Goal: Task Accomplishment & Management: Manage account settings

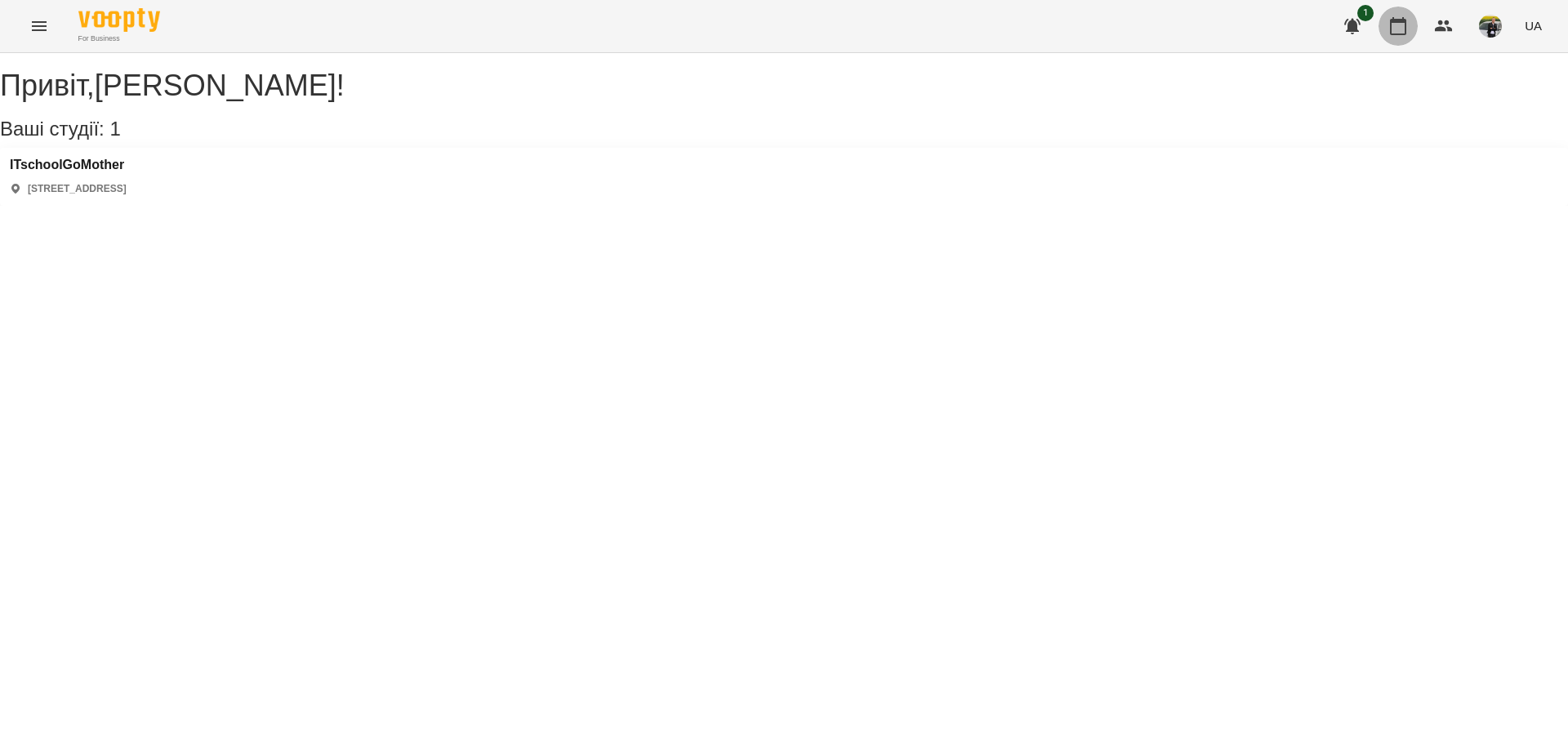
click at [1408, 31] on icon "button" at bounding box center [1398, 26] width 20 height 20
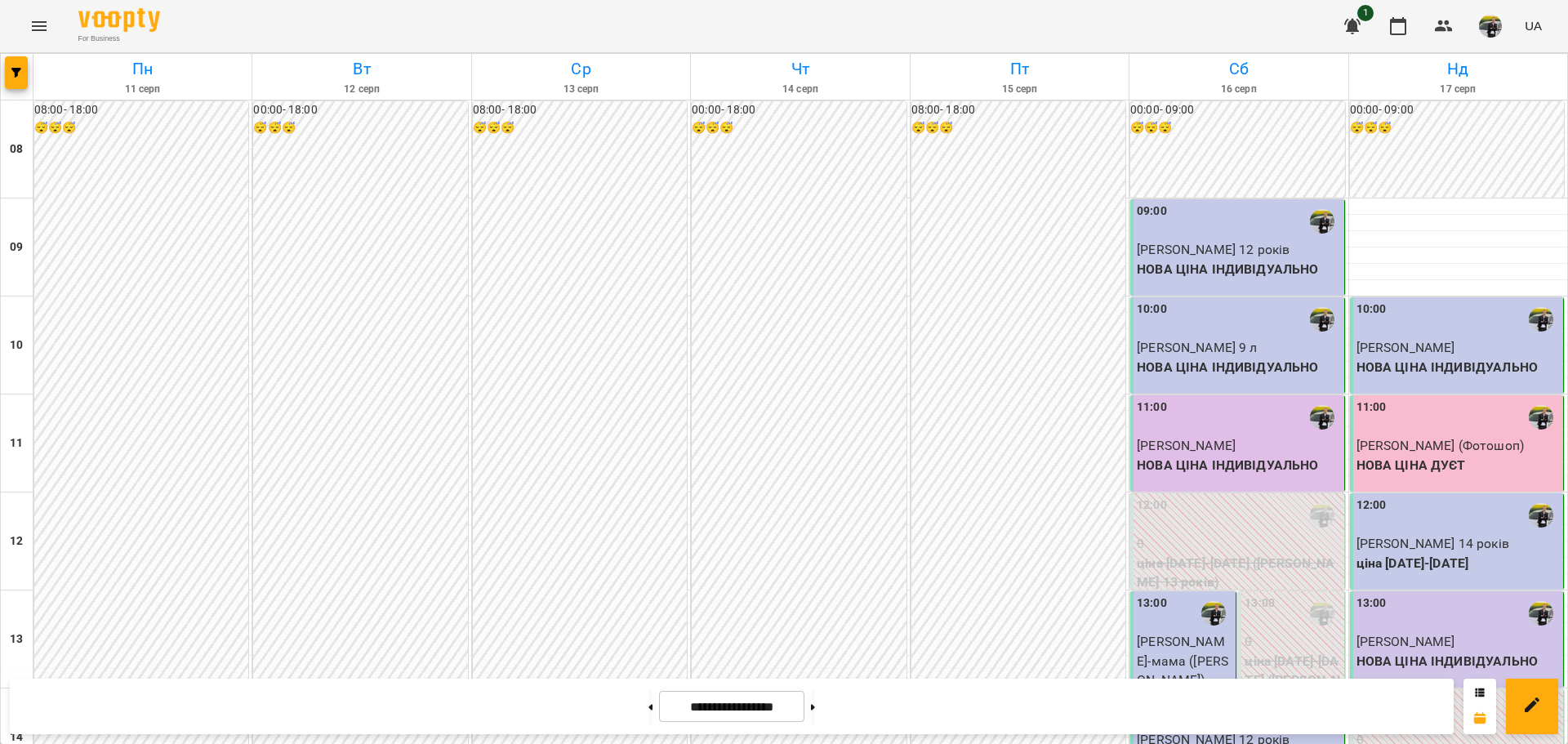
scroll to position [837, 0]
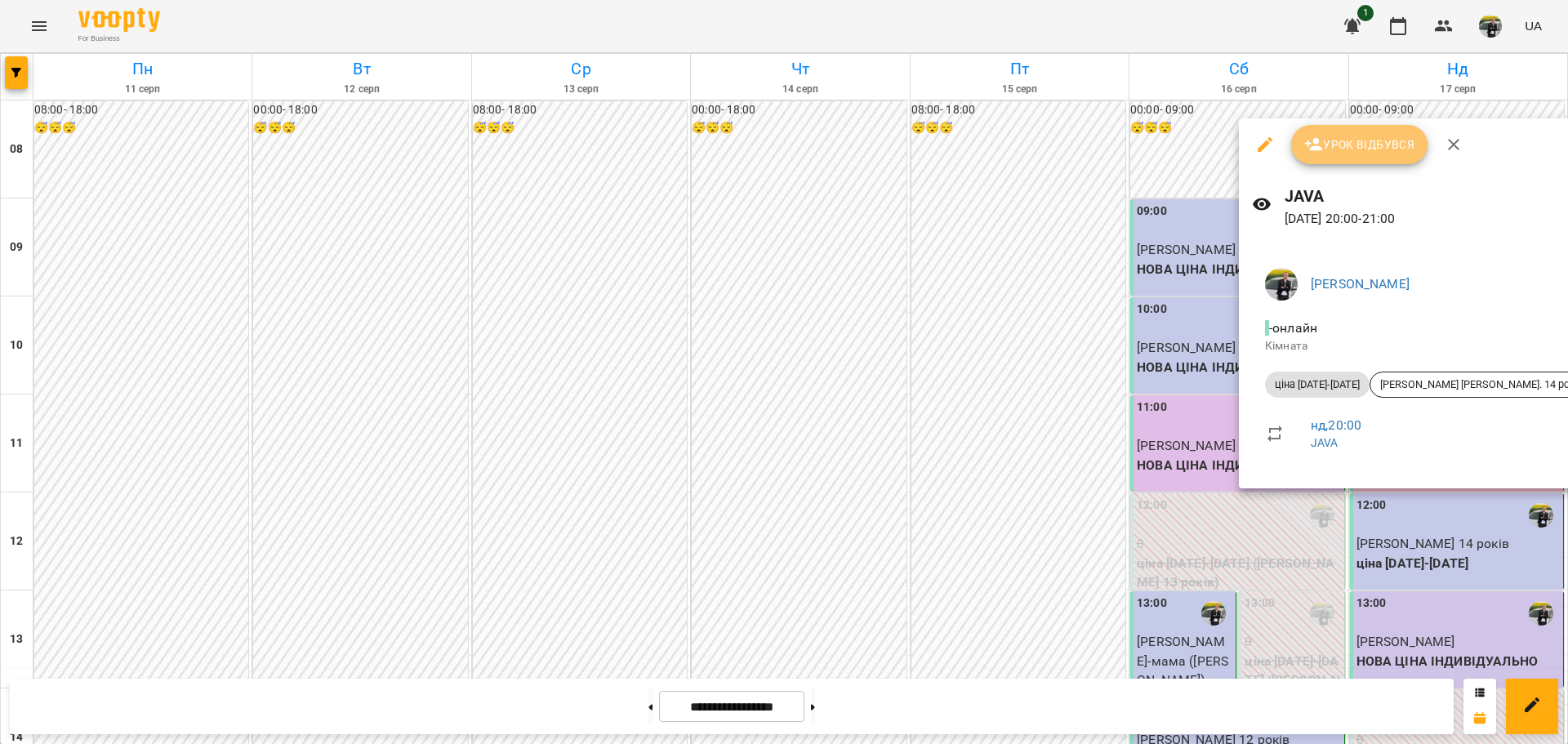
click at [1304, 149] on icon "button" at bounding box center [1313, 144] width 20 height 20
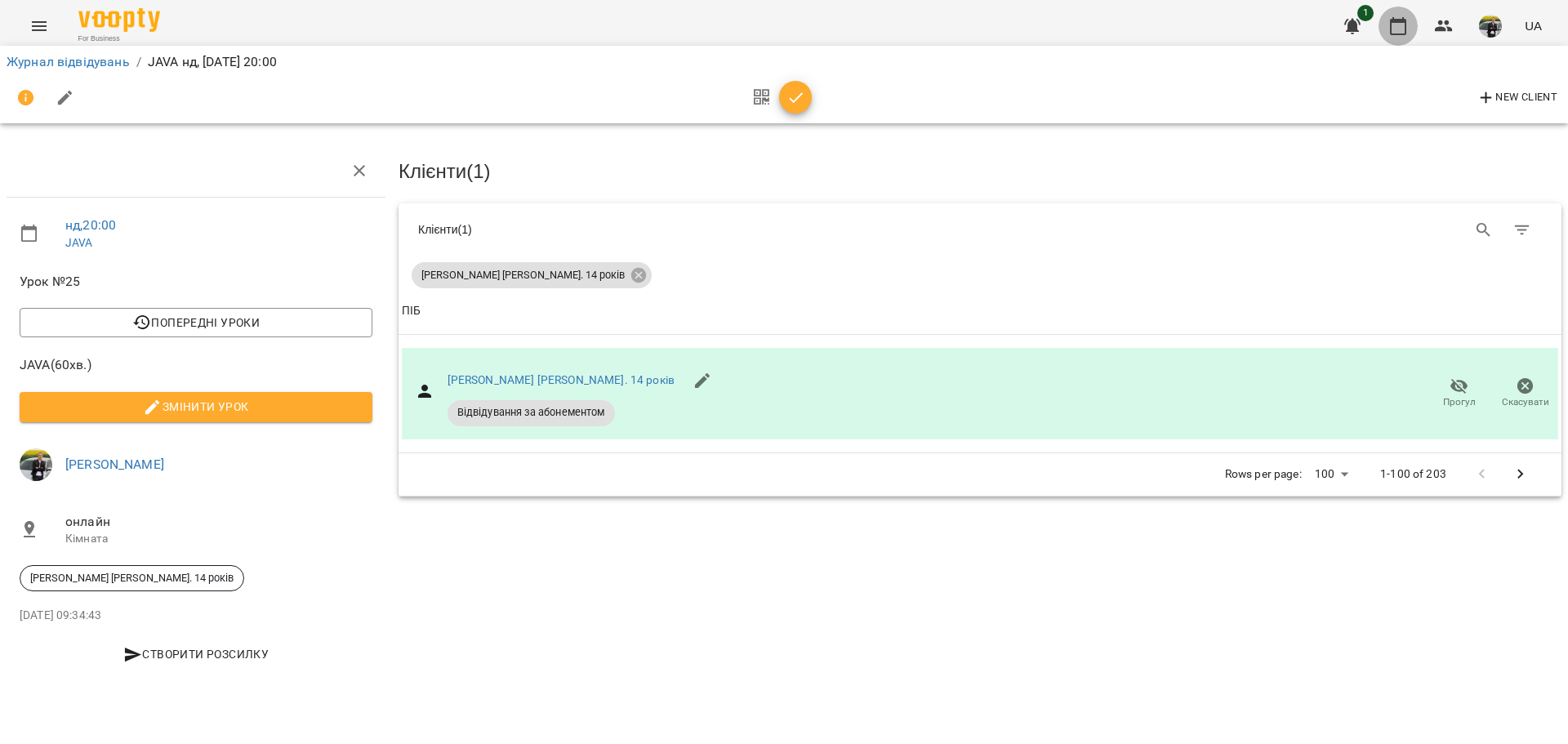
click at [1401, 29] on icon "button" at bounding box center [1398, 26] width 20 height 20
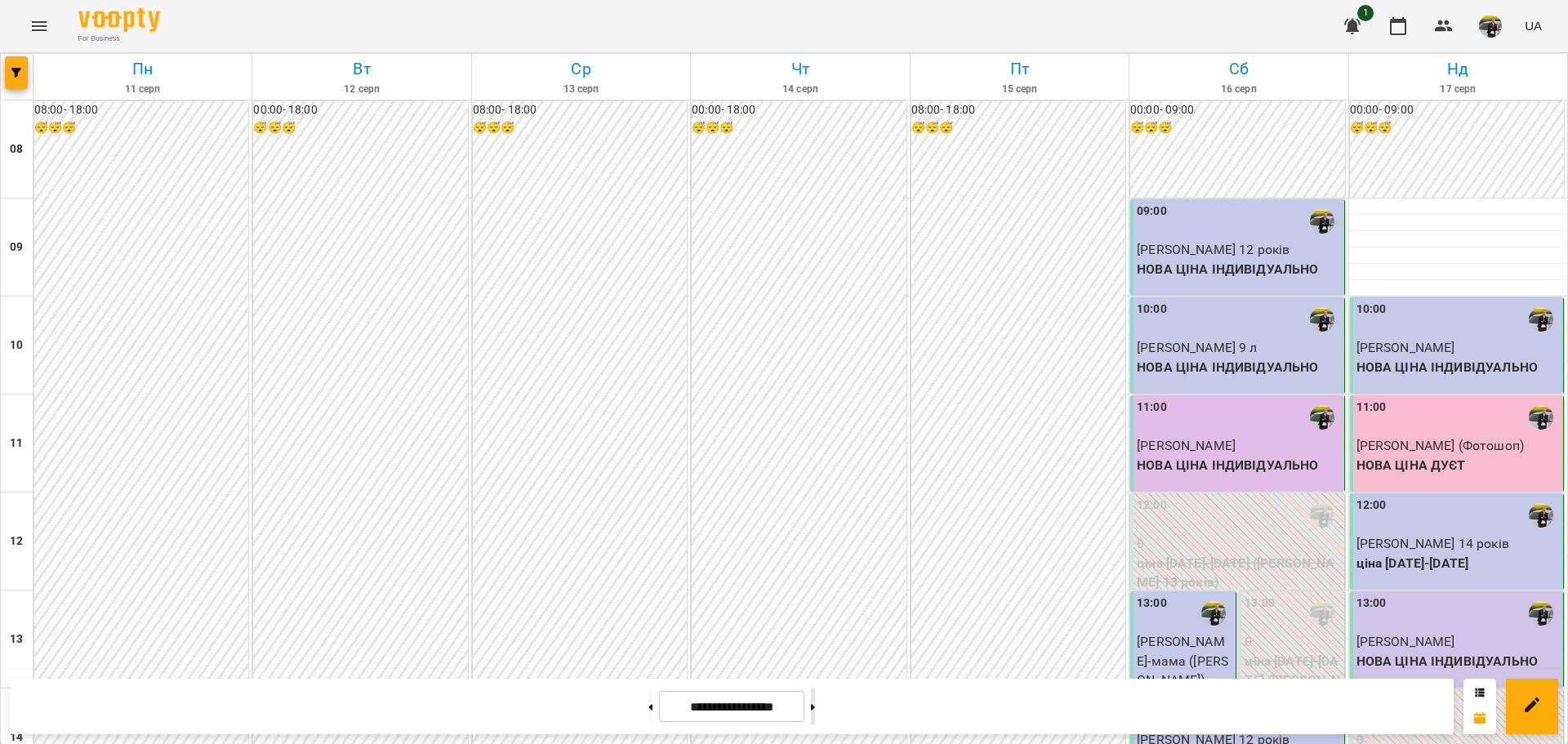
click at [815, 695] on button at bounding box center [813, 706] width 4 height 36
type input "**********"
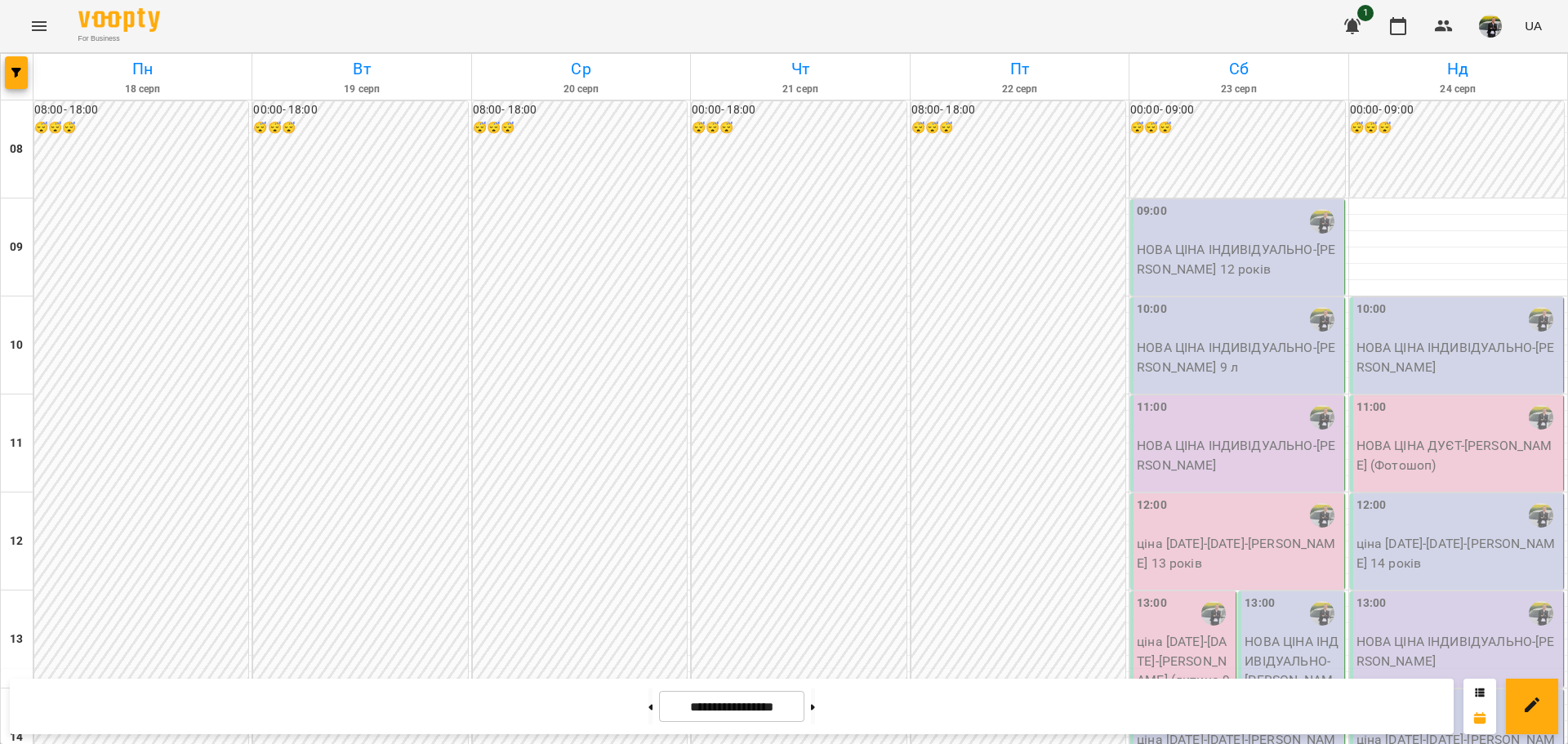
scroll to position [875, 0]
